Goal: Task Accomplishment & Management: Use online tool/utility

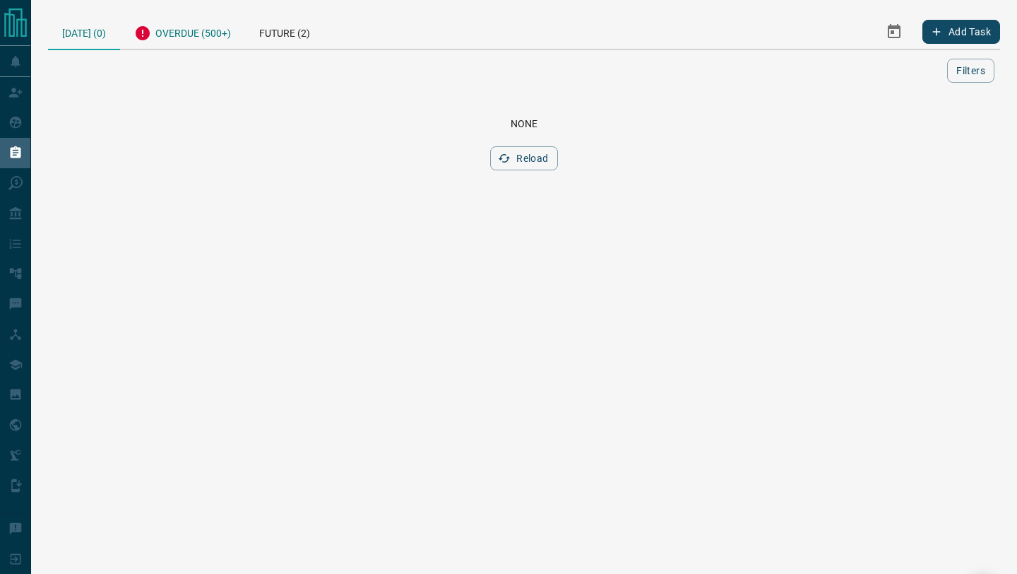
click at [227, 36] on div "Overdue (500+)" at bounding box center [182, 31] width 125 height 35
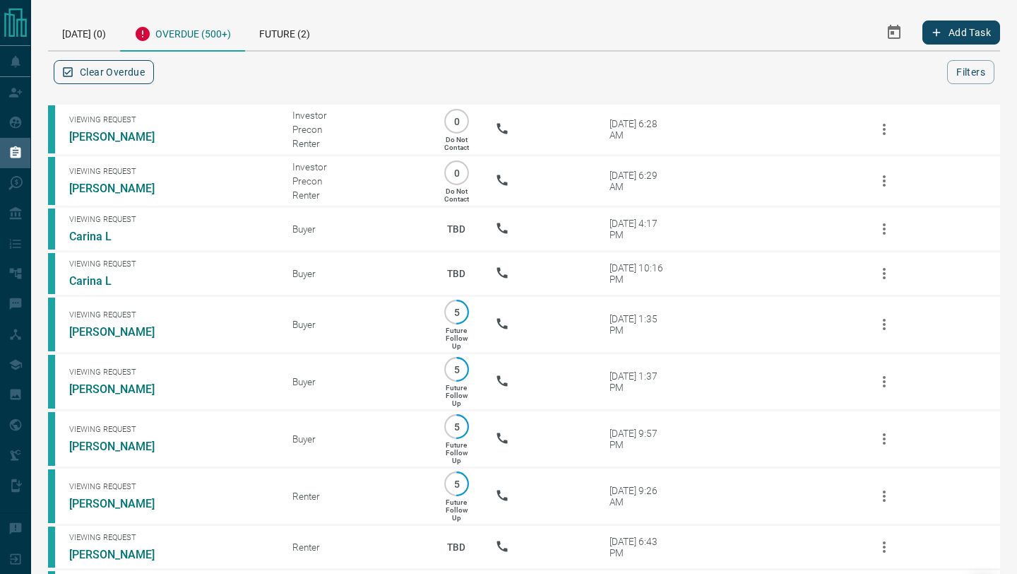
click at [126, 72] on button "Clear Overdue" at bounding box center [104, 72] width 100 height 24
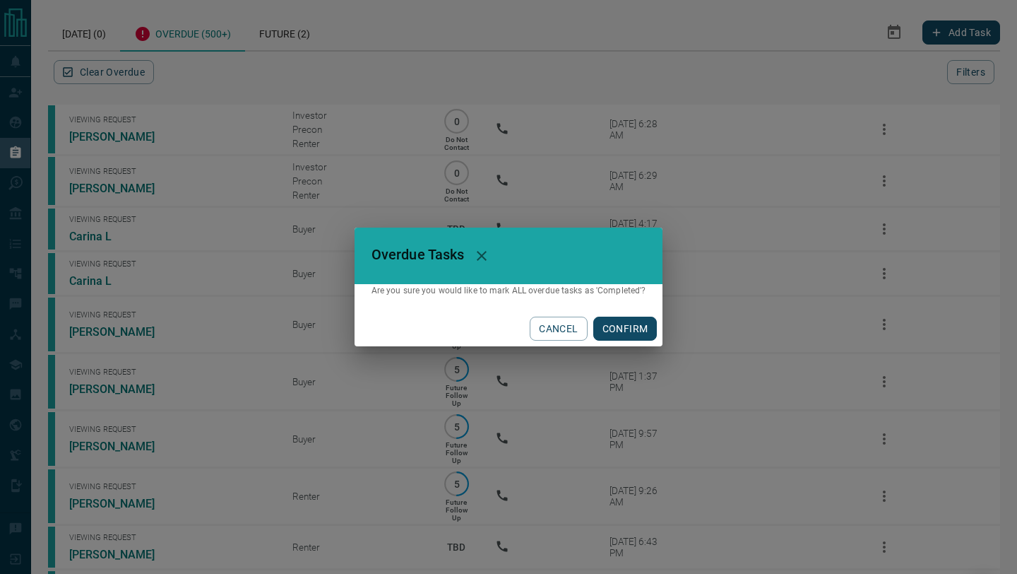
click at [630, 337] on button "CONFIRM" at bounding box center [625, 328] width 64 height 24
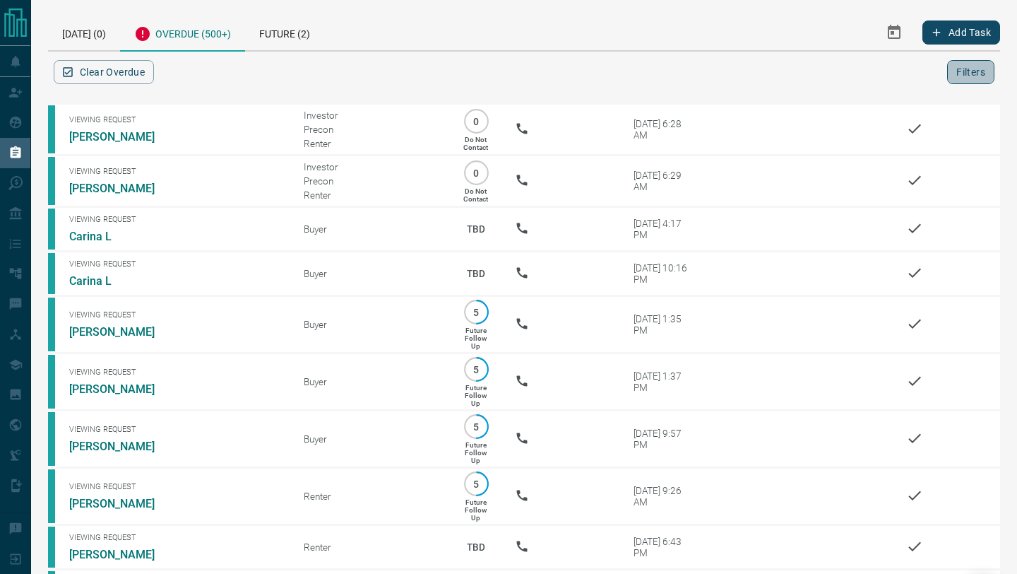
click at [964, 74] on button "Filters" at bounding box center [970, 72] width 47 height 24
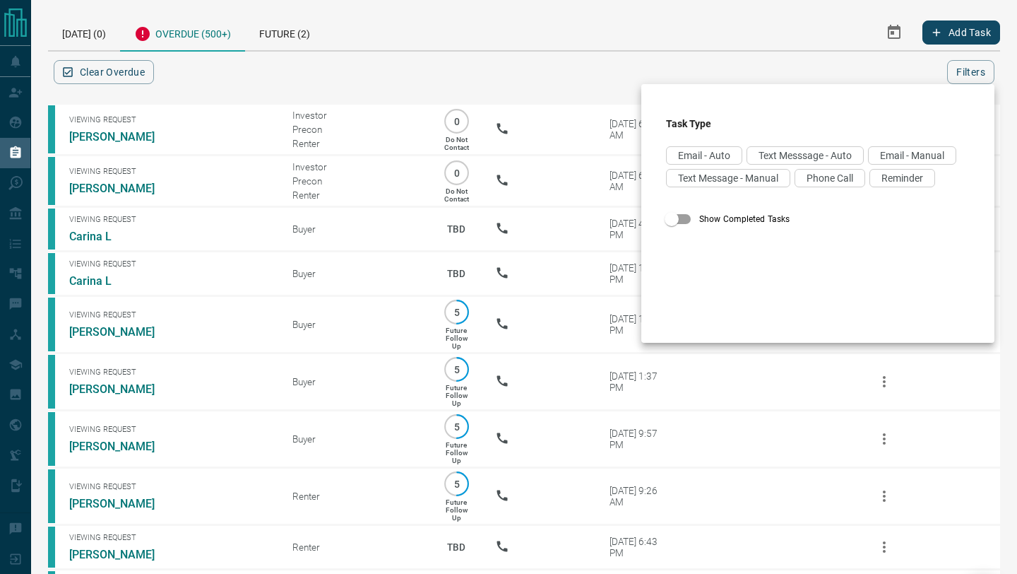
click at [828, 71] on div at bounding box center [508, 287] width 1017 height 574
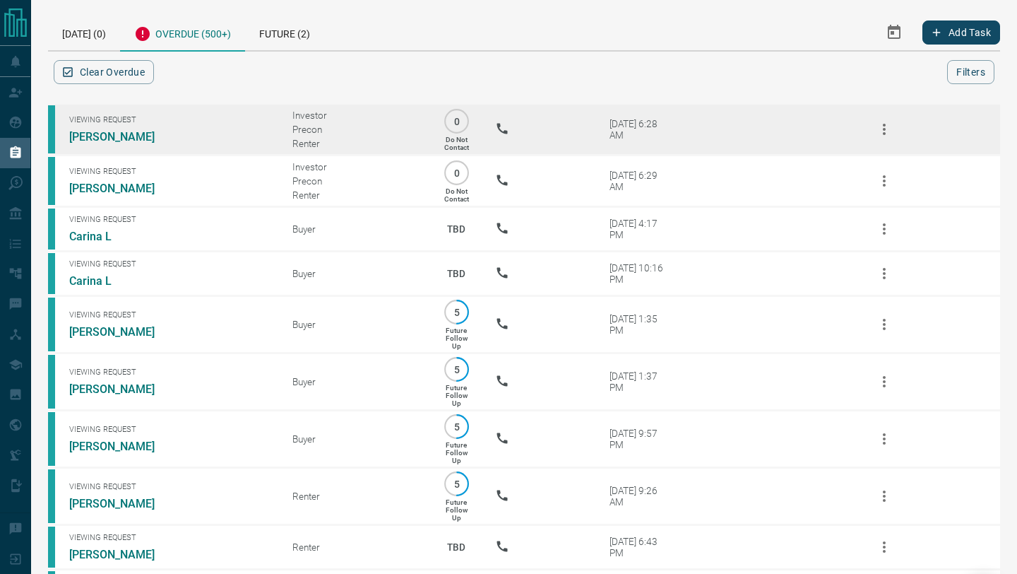
click at [876, 124] on icon "button" at bounding box center [884, 129] width 17 height 17
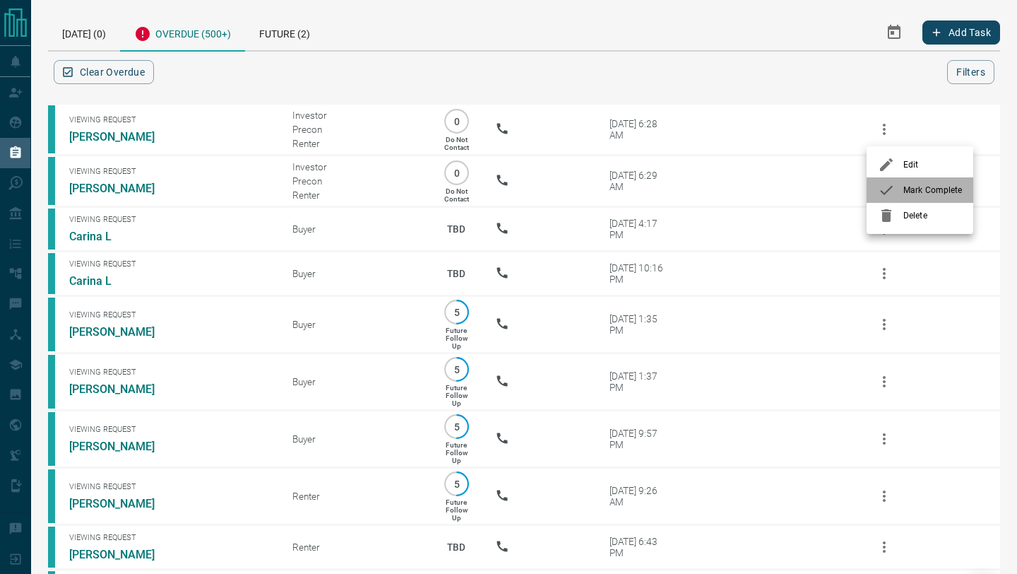
click at [923, 194] on span "Mark Complete" at bounding box center [933, 190] width 59 height 13
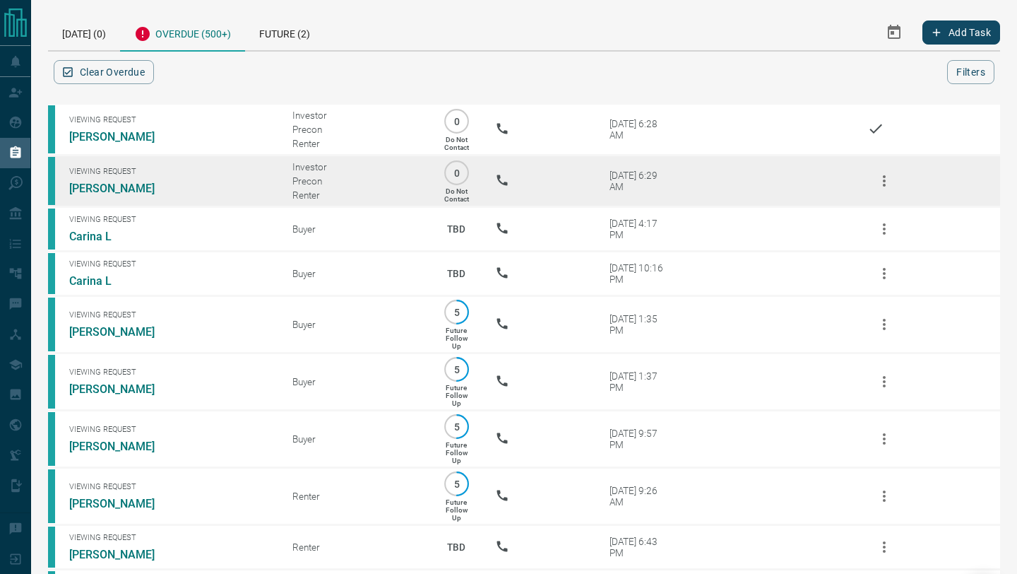
click at [882, 174] on icon "button" at bounding box center [884, 180] width 17 height 17
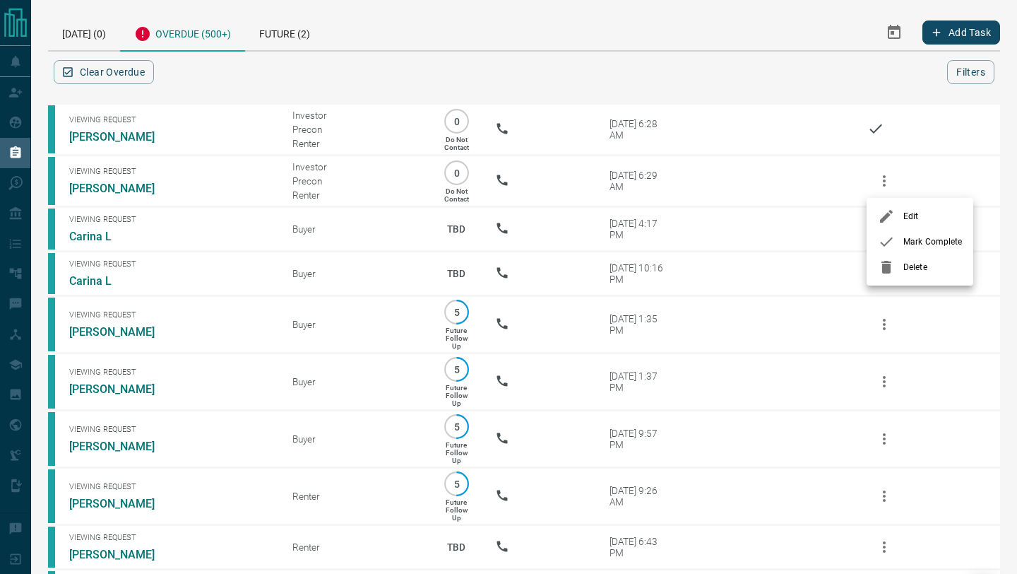
click at [901, 230] on li "Mark Complete" at bounding box center [920, 241] width 107 height 25
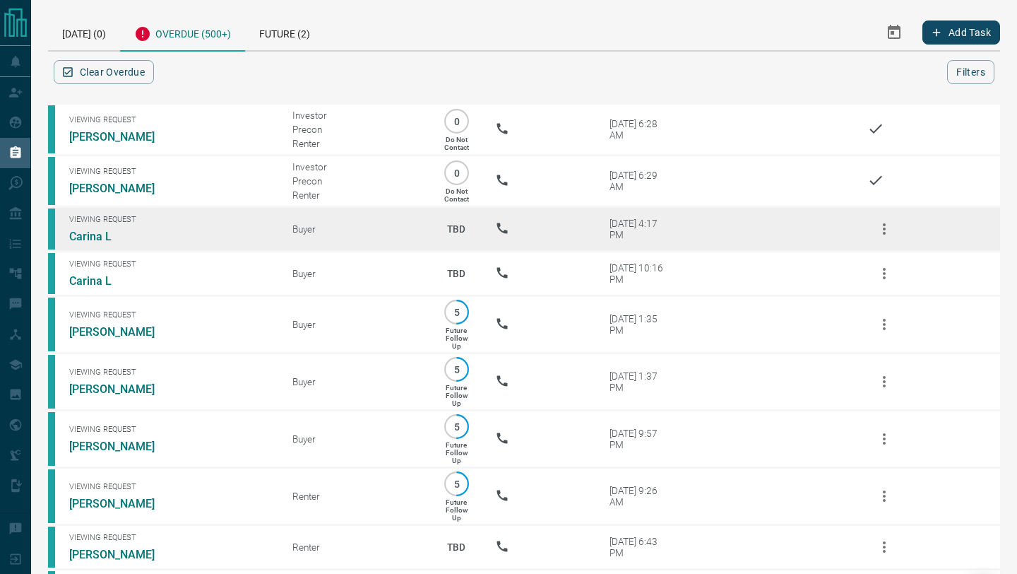
click at [887, 230] on icon "button" at bounding box center [884, 228] width 17 height 17
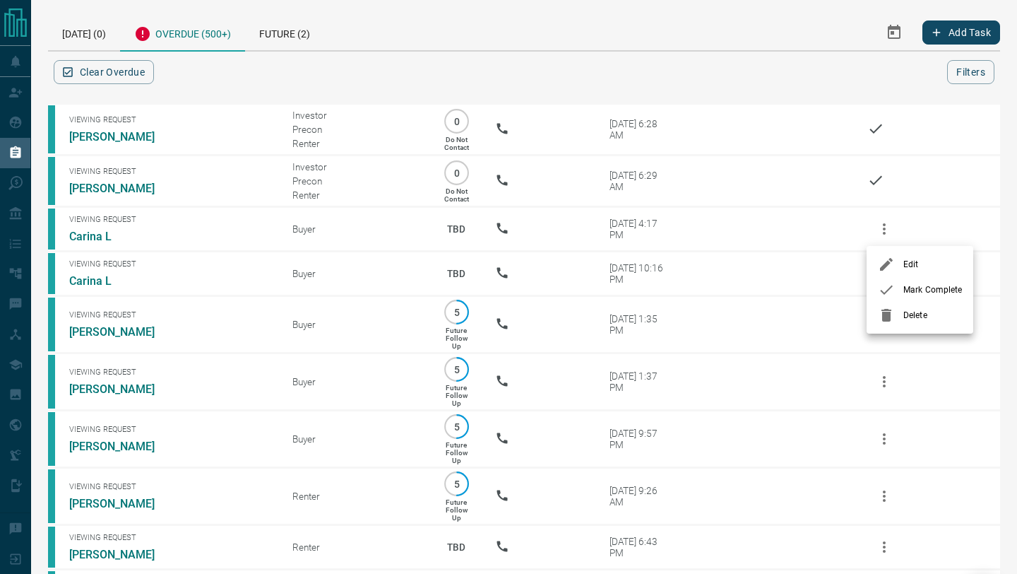
click at [906, 287] on span "Mark Complete" at bounding box center [933, 289] width 59 height 13
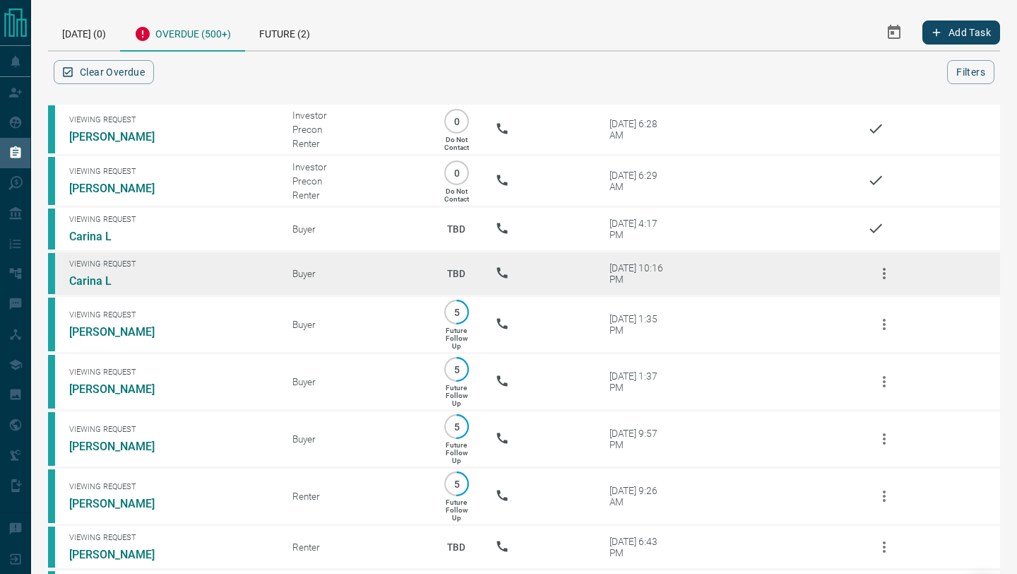
click at [885, 273] on icon "button" at bounding box center [884, 273] width 3 height 11
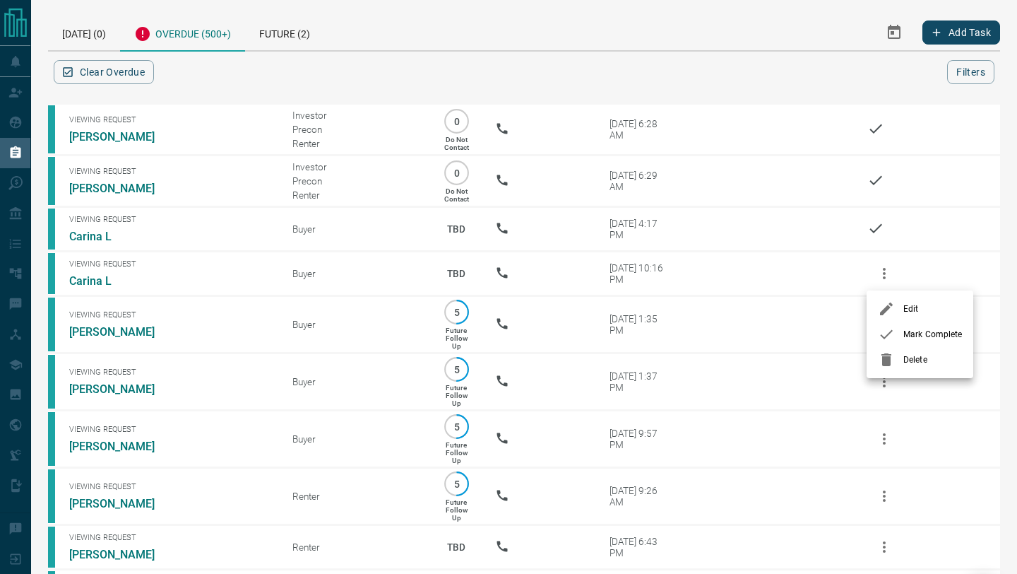
click at [894, 331] on icon at bounding box center [886, 334] width 17 height 17
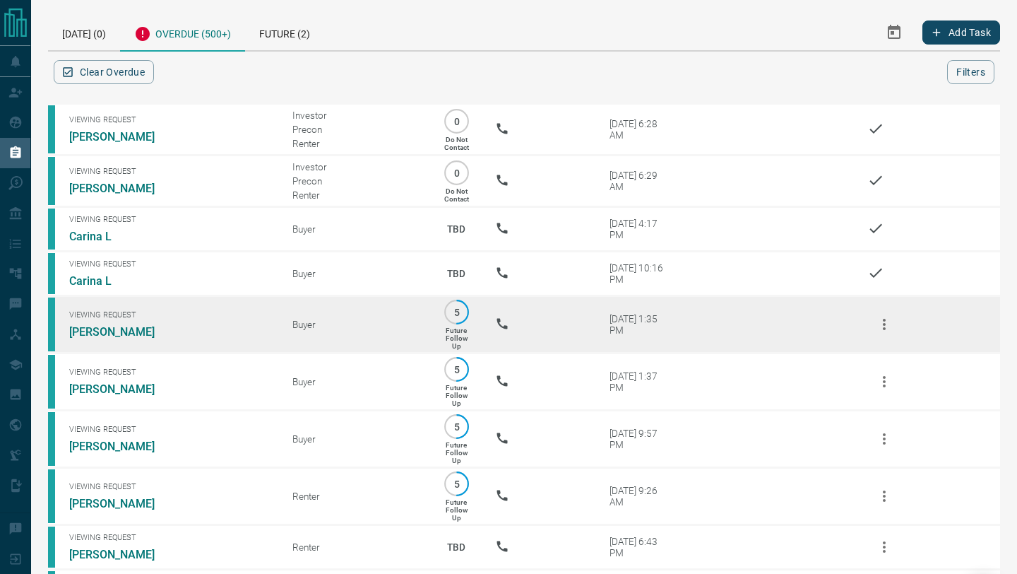
click at [883, 320] on icon "button" at bounding box center [884, 324] width 3 height 11
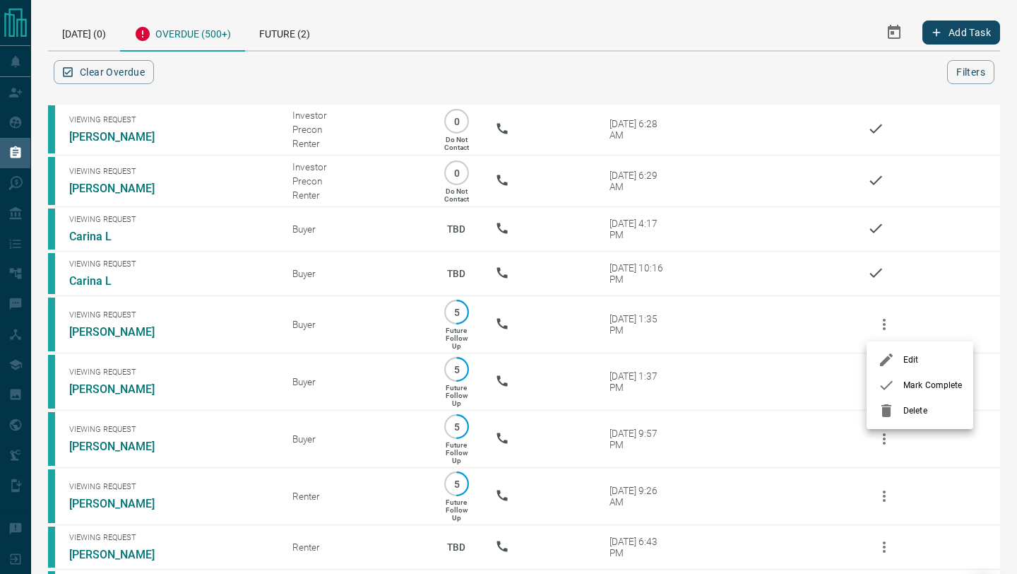
click at [908, 389] on span "Mark Complete" at bounding box center [933, 385] width 59 height 13
click at [126, 75] on button "Clear Overdue" at bounding box center [104, 72] width 100 height 24
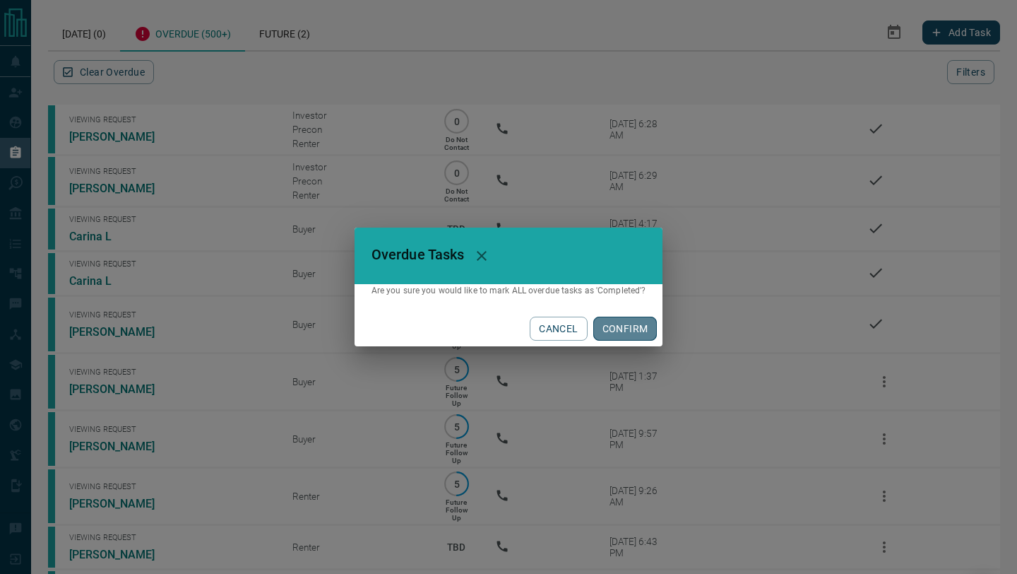
click at [630, 338] on button "CONFIRM" at bounding box center [625, 328] width 64 height 24
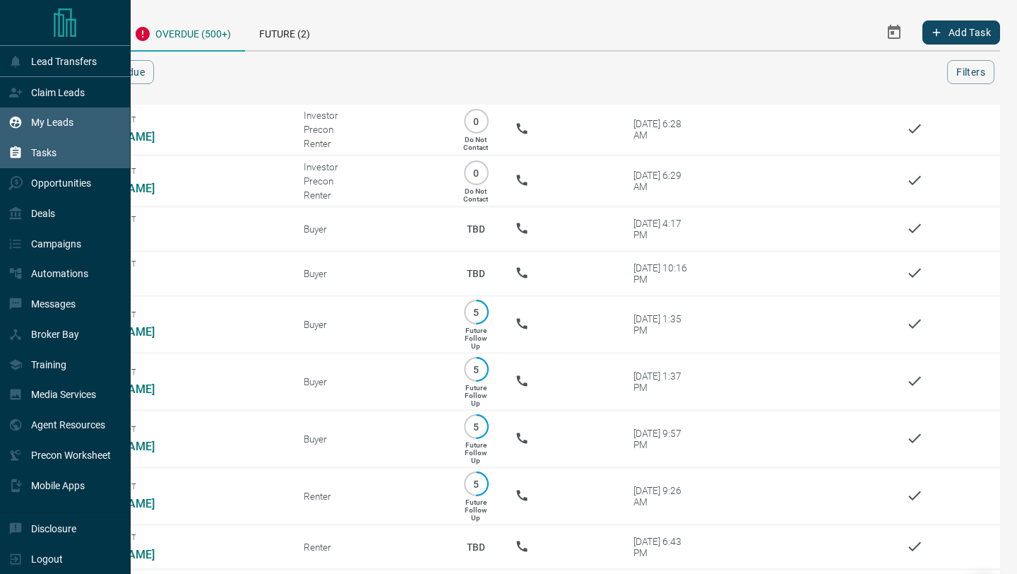
click at [25, 118] on div "My Leads" at bounding box center [40, 122] width 65 height 23
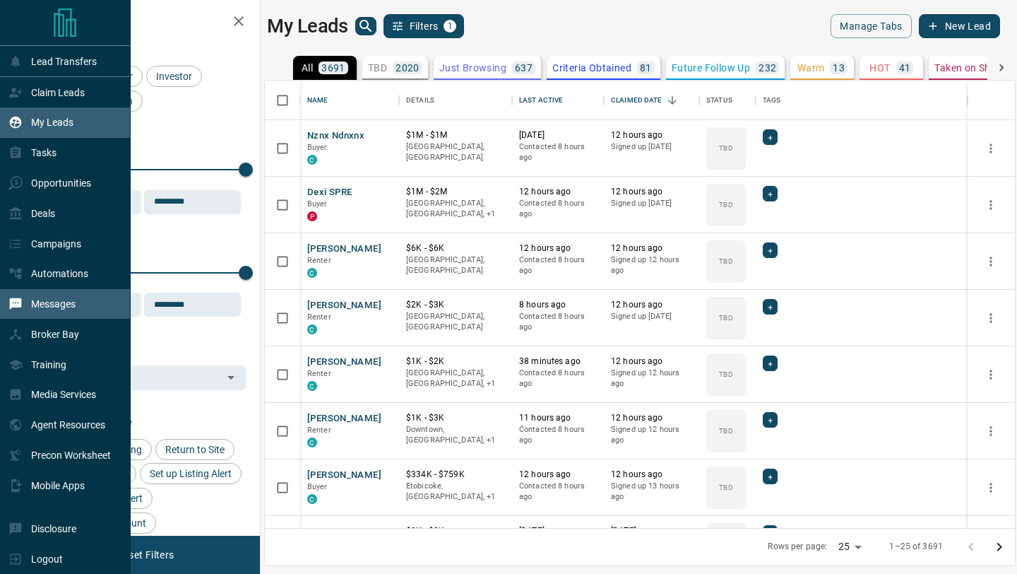
scroll to position [447, 750]
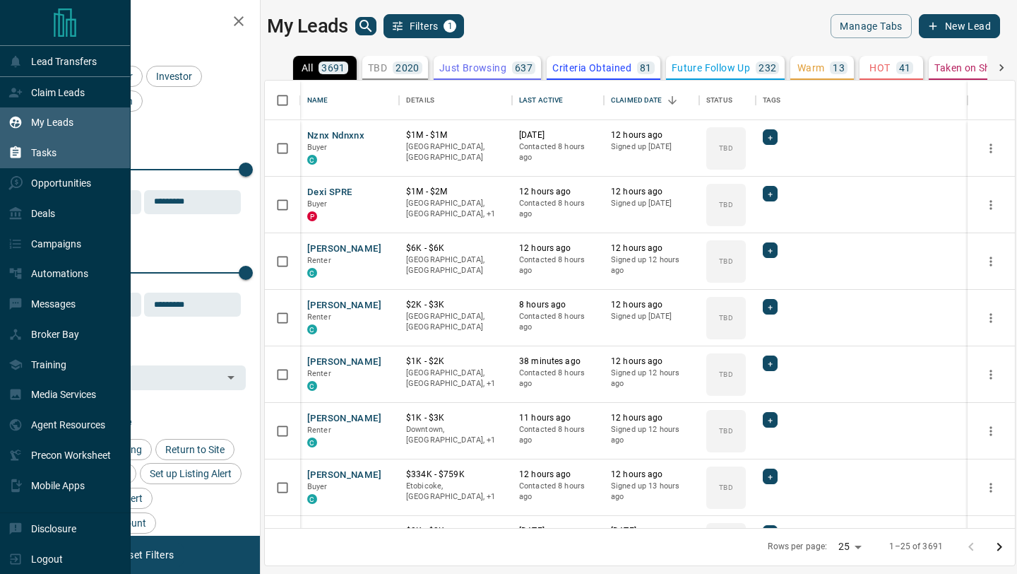
click at [57, 159] on div "Tasks" at bounding box center [32, 152] width 48 height 23
